Goal: Information Seeking & Learning: Learn about a topic

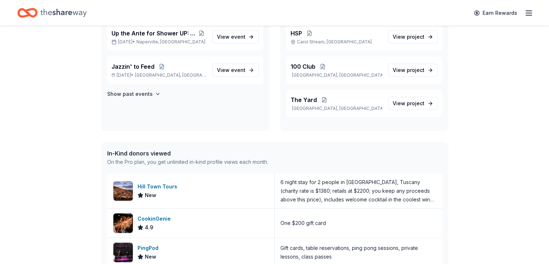
scroll to position [72, 0]
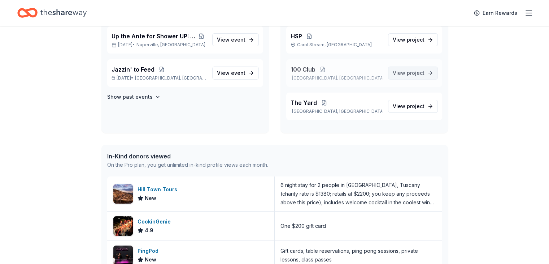
click at [414, 75] on span "project" at bounding box center [416, 73] width 18 height 6
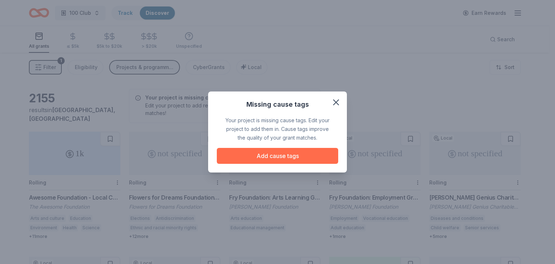
click at [301, 156] on button "Add cause tags" at bounding box center [277, 156] width 121 height 16
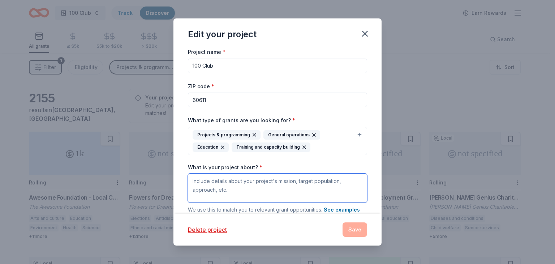
click at [260, 180] on textarea "What is your project about? *" at bounding box center [277, 187] width 179 height 29
paste textarea "The 100 Club of Illinois provides resources, several forms of financial support…"
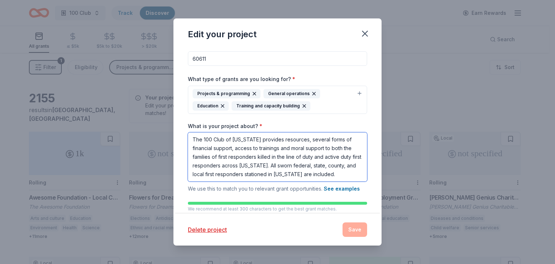
scroll to position [112, 0]
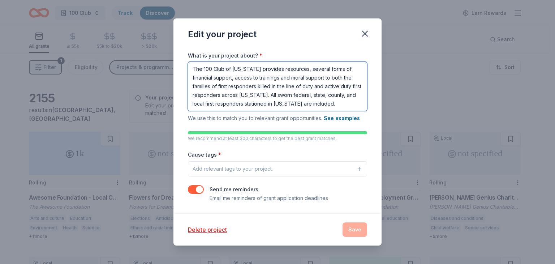
type textarea "The 100 Club of Illinois provides resources, several forms of financial support…"
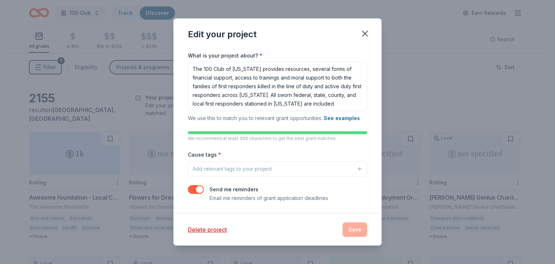
click at [304, 168] on button "Add relevant tags to your project." at bounding box center [277, 168] width 179 height 15
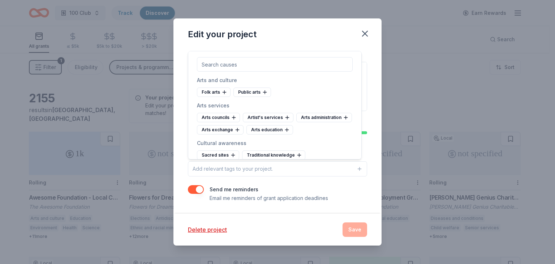
click at [304, 168] on button "Add relevant tags to your project." at bounding box center [277, 168] width 179 height 15
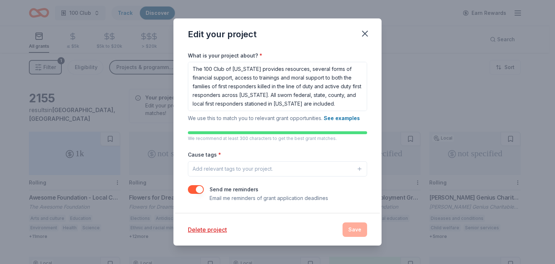
click at [294, 170] on button "Add relevant tags to your project." at bounding box center [277, 168] width 179 height 15
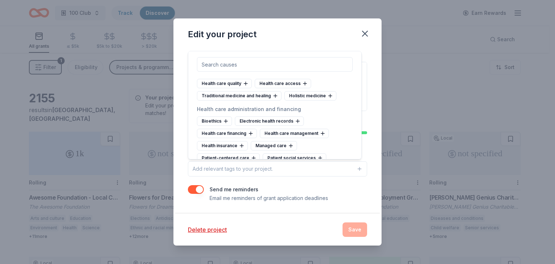
scroll to position [975, 0]
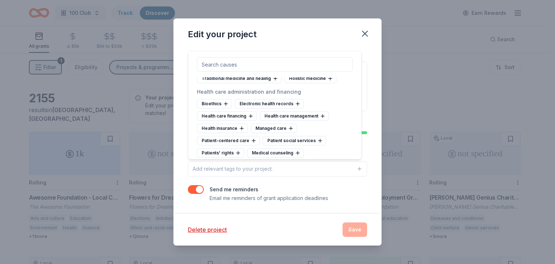
drag, startPoint x: 298, startPoint y: 66, endPoint x: 295, endPoint y: 71, distance: 6.2
click at [298, 66] on input "text" at bounding box center [275, 64] width 156 height 14
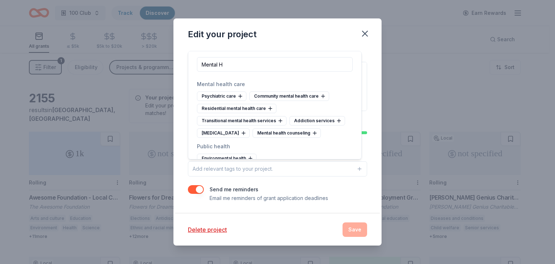
scroll to position [0, 0]
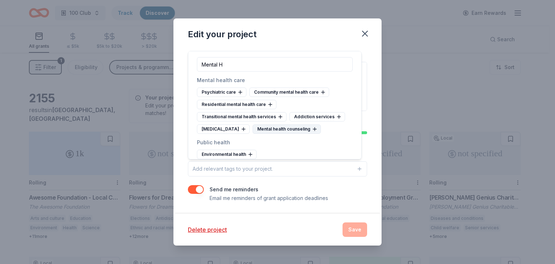
click at [290, 130] on div "Mental health counseling" at bounding box center [286, 128] width 68 height 9
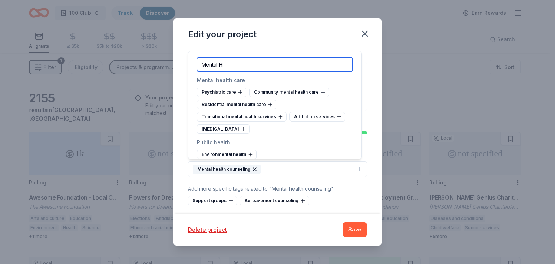
click at [248, 66] on input "Mental H" at bounding box center [275, 64] width 156 height 14
click at [249, 67] on input "Mental H" at bounding box center [275, 64] width 156 height 14
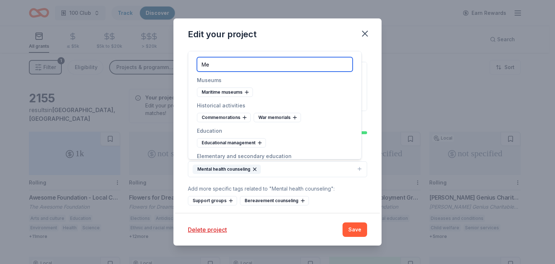
type input "M"
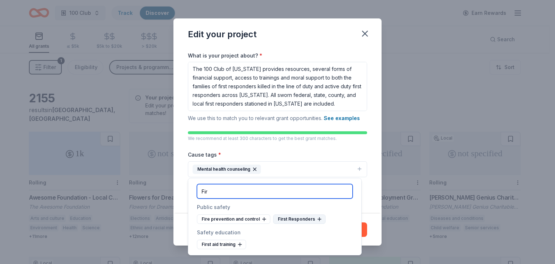
type input "Fir"
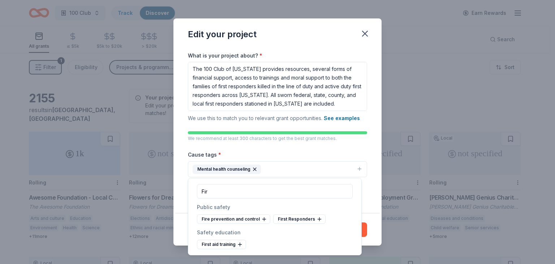
click at [295, 215] on div "First Responders" at bounding box center [299, 218] width 52 height 9
click at [333, 149] on div "Project name * 100 Club ZIP code * 60611 What type of grants are you looking fo…" at bounding box center [277, 83] width 179 height 295
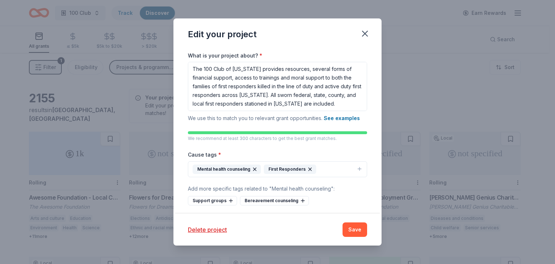
click at [336, 171] on button "Mental health counseling First Responders" at bounding box center [277, 169] width 179 height 16
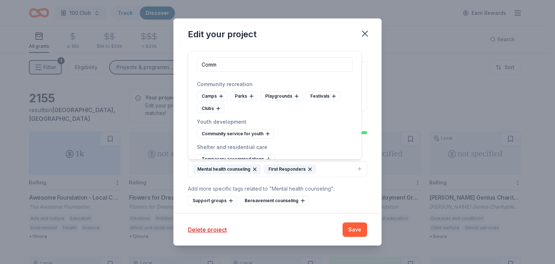
scroll to position [306, 0]
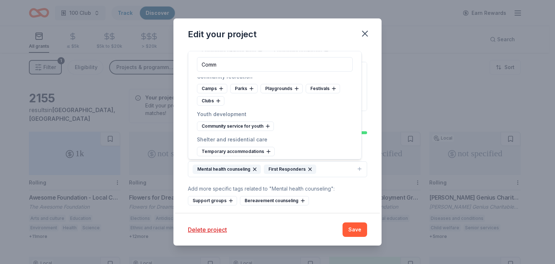
type input "Comm"
click at [374, 103] on div "Project name * 100 Club ZIP code * 60611 What type of grants are you looking fo…" at bounding box center [277, 130] width 208 height 166
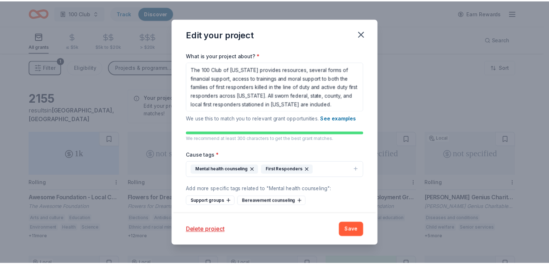
scroll to position [140, 0]
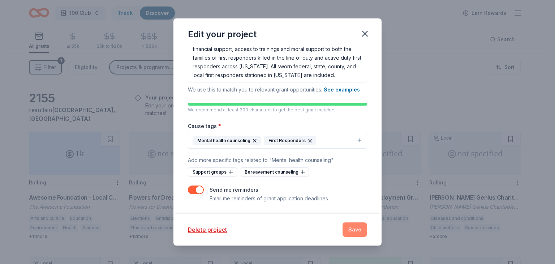
click at [361, 230] on button "Save" at bounding box center [354, 229] width 25 height 14
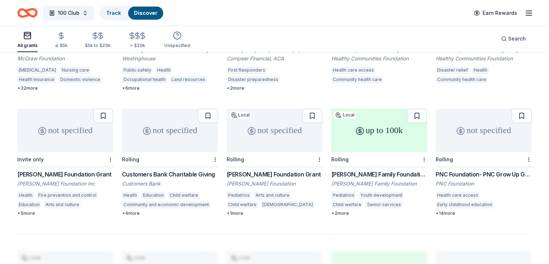
scroll to position [397, 0]
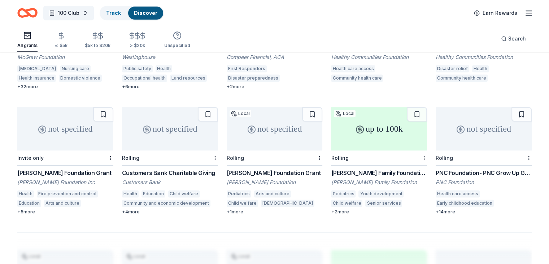
click at [263, 168] on div "Gadomski Foundation Grant Gadomski Foundation Pediatrics Arts and culture Child…" at bounding box center [275, 191] width 96 height 46
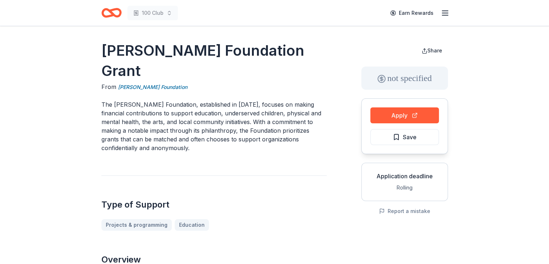
drag, startPoint x: 286, startPoint y: 60, endPoint x: 116, endPoint y: 51, distance: 171.1
click at [115, 52] on h1 "[PERSON_NAME] Foundation Grant" at bounding box center [214, 60] width 225 height 40
drag, startPoint x: 177, startPoint y: 70, endPoint x: 127, endPoint y: 66, distance: 50.3
click at [123, 82] on div "From Gadomski Foundation" at bounding box center [214, 86] width 225 height 9
click at [128, 83] on link "Gadomski Foundation" at bounding box center [152, 87] width 69 height 9
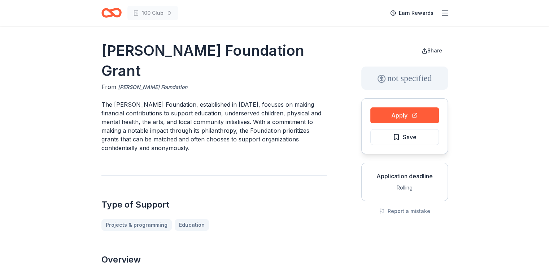
click at [129, 83] on link "Gadomski Foundation" at bounding box center [152, 87] width 69 height 9
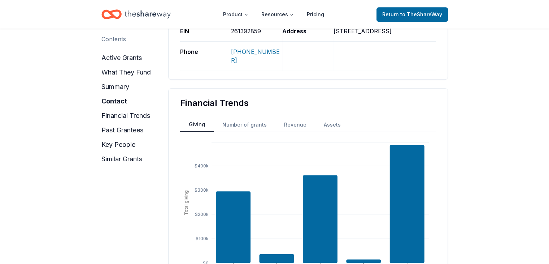
scroll to position [578, 0]
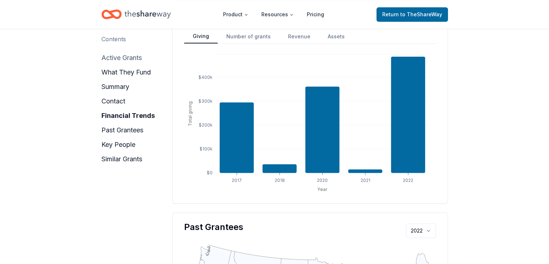
click at [134, 59] on button "active grants" at bounding box center [122, 58] width 40 height 12
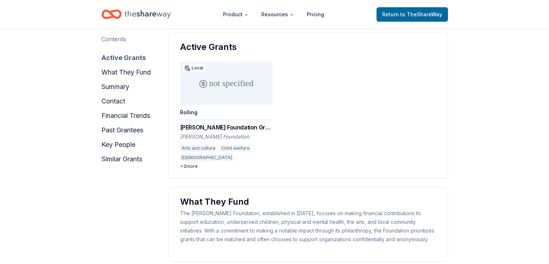
scroll to position [91, 0]
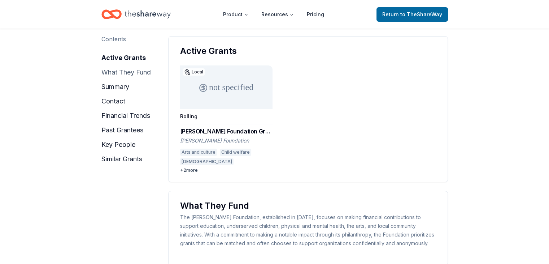
click at [133, 73] on button "what they fund" at bounding box center [126, 72] width 49 height 12
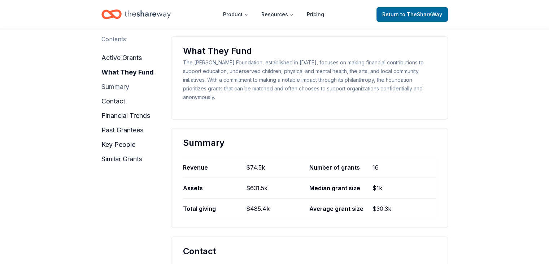
click at [121, 86] on button "summary" at bounding box center [116, 87] width 28 height 12
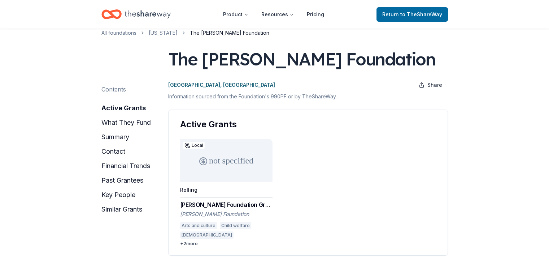
scroll to position [0, 0]
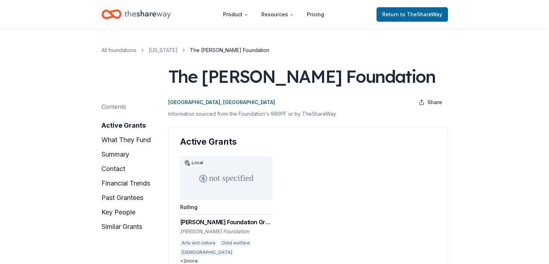
drag, startPoint x: 205, startPoint y: 82, endPoint x: 288, endPoint y: 67, distance: 84.0
click at [290, 71] on div "The Gadomski Foundation" at bounding box center [301, 76] width 267 height 20
